Goal: Transaction & Acquisition: Purchase product/service

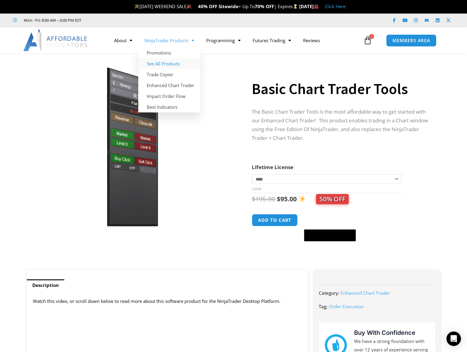
click at [176, 63] on link "See All Products" at bounding box center [169, 63] width 62 height 11
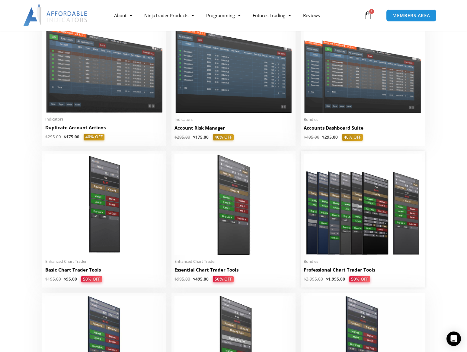
scroll to position [181, 0]
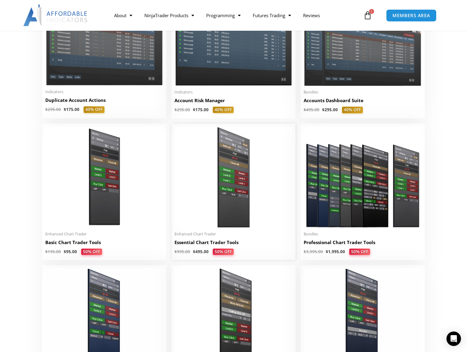
click at [244, 196] on img at bounding box center [233, 177] width 118 height 101
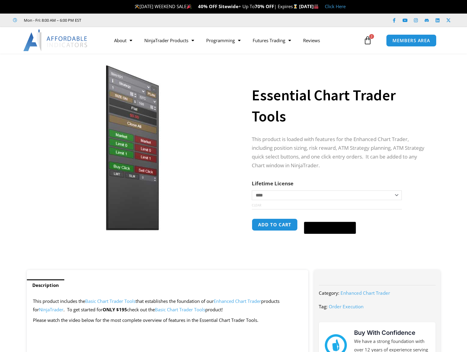
click at [412, 3] on p "LABOR DAY WEEKEND SALE 40% OFF Sitewide + Up To 70% OFF | Expires Monday, Septe…" at bounding box center [240, 6] width 454 height 8
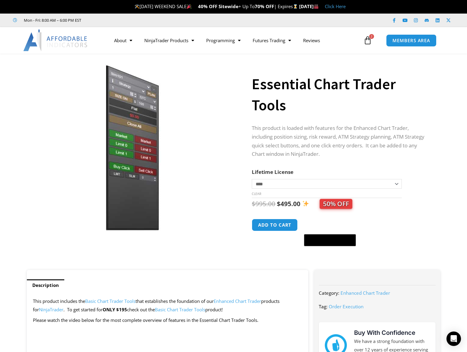
click at [415, 99] on h1 "Essential Chart Trader Tools" at bounding box center [339, 95] width 176 height 42
